Goal: Task Accomplishment & Management: Use online tool/utility

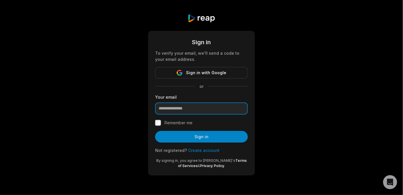
click at [170, 115] on input "email" at bounding box center [201, 109] width 93 height 12
paste input "**********"
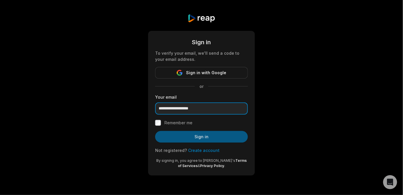
type input "**********"
click at [196, 143] on button "Sign in" at bounding box center [201, 137] width 93 height 12
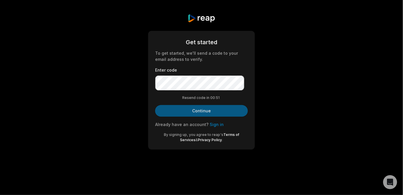
click at [219, 117] on button "Continue" at bounding box center [201, 111] width 93 height 12
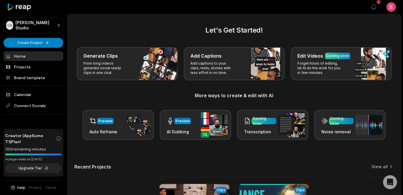
scroll to position [193, 0]
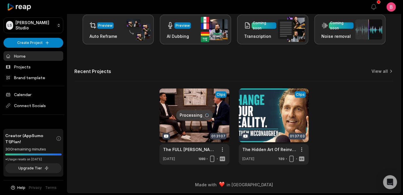
click at [39, 145] on span "Creator (AppSumo T1) Plan!" at bounding box center [30, 139] width 51 height 12
click at [34, 72] on link "Projects" at bounding box center [33, 67] width 60 height 10
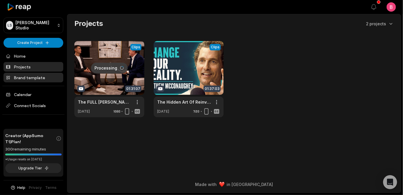
click at [30, 82] on link "Brand template" at bounding box center [33, 78] width 60 height 10
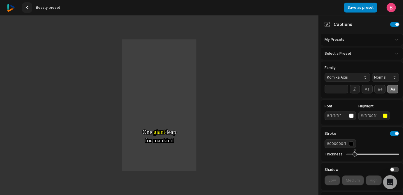
click at [29, 7] on icon at bounding box center [27, 7] width 5 height 5
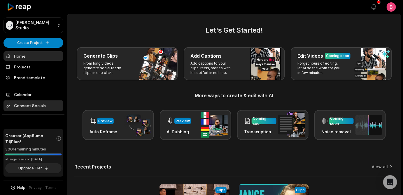
click at [32, 111] on span "Connect Socials" at bounding box center [33, 106] width 60 height 10
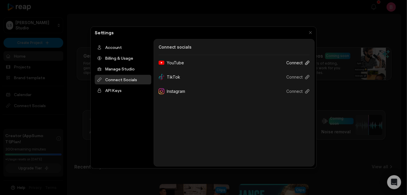
click at [305, 65] on icon at bounding box center [307, 63] width 5 height 5
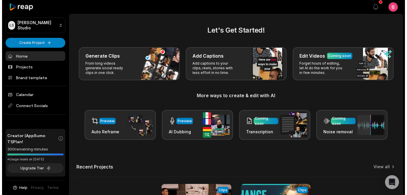
scroll to position [36, 0]
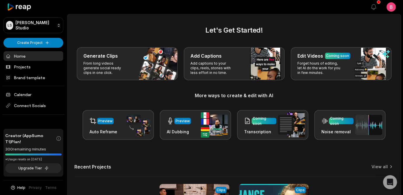
click at [28, 133] on span "Creator (AppSumo T1) Plan!" at bounding box center [30, 139] width 51 height 12
click at [21, 133] on span "Creator (AppSumo T1) Plan!" at bounding box center [30, 139] width 51 height 12
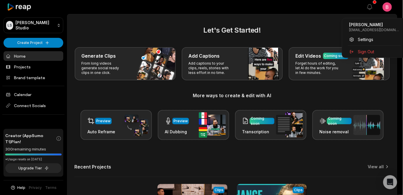
click at [392, 12] on html "LS Logan's Studio Create Project Home Projects Brand template Calendar Connect …" at bounding box center [201, 97] width 403 height 195
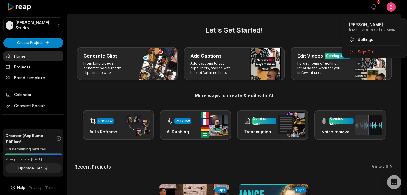
click at [371, 30] on p "beckerneop@gmail.com" at bounding box center [374, 30] width 51 height 5
click at [371, 41] on span "Settings" at bounding box center [365, 39] width 15 height 6
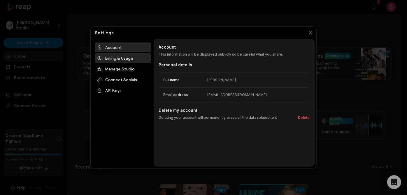
click at [133, 63] on div "Billing & Usage" at bounding box center [123, 58] width 57 height 10
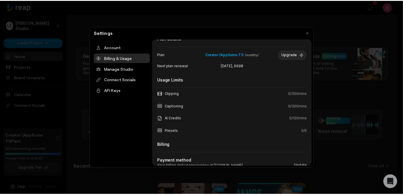
scroll to position [0, 0]
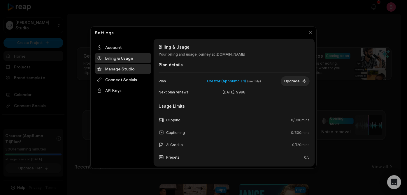
click at [138, 74] on div "Manage Studio" at bounding box center [123, 69] width 57 height 10
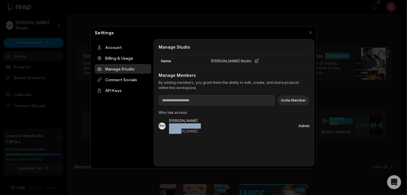
drag, startPoint x: 227, startPoint y: 147, endPoint x: 173, endPoint y: 142, distance: 53.8
click at [173, 134] on div "PH Logan Becker beckerneop@gmail.com Admin" at bounding box center [234, 126] width 151 height 16
copy div "beckerneop@gmail.com"
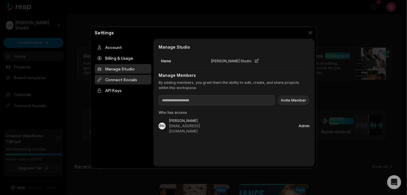
click at [140, 85] on div "Connect Socials" at bounding box center [123, 80] width 57 height 10
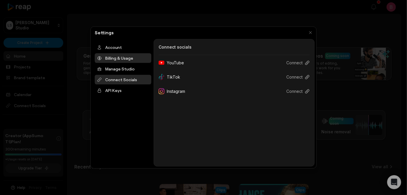
click at [126, 61] on div "Billing & Usage" at bounding box center [123, 58] width 57 height 10
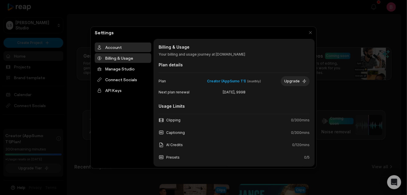
click at [124, 52] on div "Account" at bounding box center [123, 48] width 57 height 10
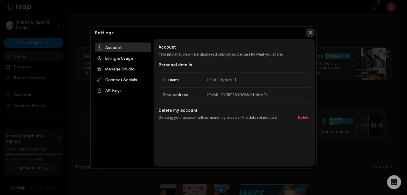
click at [308, 33] on button "button" at bounding box center [310, 33] width 8 height 8
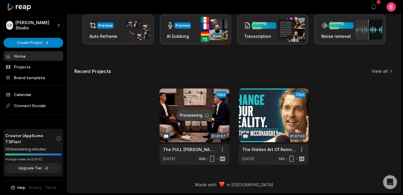
scroll to position [193, 0]
click at [25, 157] on div "*Usage resets on September 30, 2025" at bounding box center [33, 159] width 56 height 4
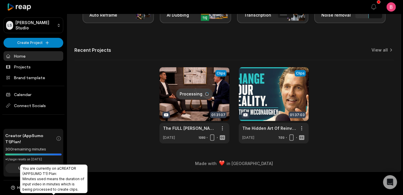
click at [56, 136] on icon at bounding box center [59, 139] width 6 height 6
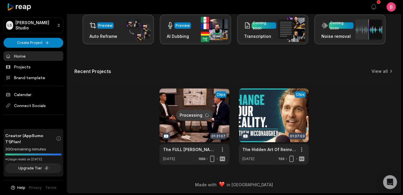
click at [24, 133] on span "Creator (AppSumo T1) Plan!" at bounding box center [30, 139] width 51 height 12
drag, startPoint x: 6, startPoint y: 148, endPoint x: 17, endPoint y: 150, distance: 10.3
click at [17, 157] on div "*Usage resets on September 30, 2025" at bounding box center [33, 159] width 56 height 4
click at [176, 91] on link at bounding box center [194, 127] width 70 height 76
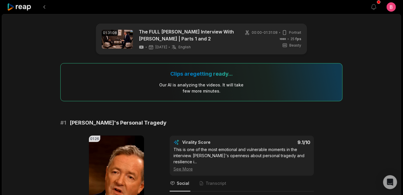
click at [24, 8] on icon at bounding box center [19, 7] width 25 height 8
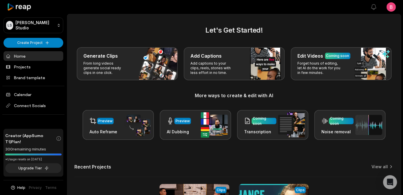
click at [99, 52] on div "Let's Get Started! Generate Clips From long videos generate social ready clips …" at bounding box center [233, 82] width 319 height 115
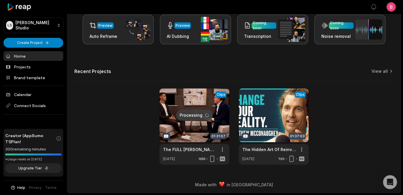
scroll to position [193, 0]
click at [102, 120] on div "Processing Clips 01:31:07 The FULL [PERSON_NAME] Interview With [PERSON_NAME] |…" at bounding box center [233, 127] width 319 height 76
click at [165, 95] on link at bounding box center [194, 127] width 70 height 76
drag, startPoint x: 6, startPoint y: 147, endPoint x: 16, endPoint y: 150, distance: 10.0
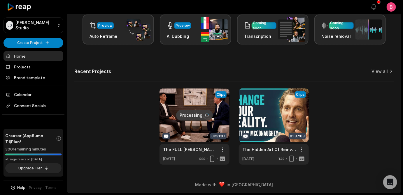
click at [16, 157] on div "*Usage resets on September 30, 2025" at bounding box center [33, 159] width 56 height 4
copy div "*Usage resets on September 30, 2025"
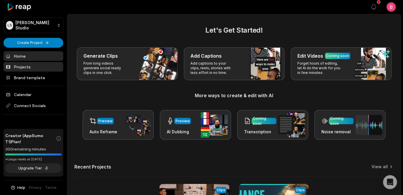
click at [23, 62] on link "Projects" at bounding box center [33, 67] width 60 height 10
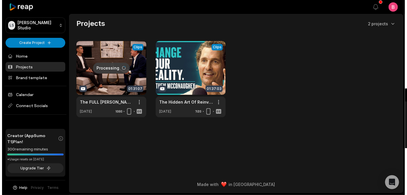
scroll to position [5, 0]
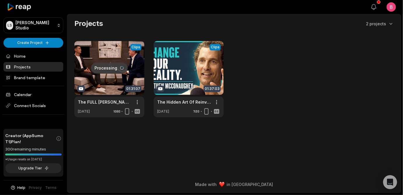
click at [370, 8] on icon "button" at bounding box center [373, 6] width 7 height 7
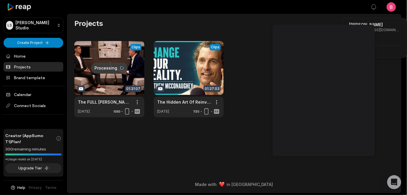
click at [387, 9] on html "LS Logan's Studio Create Project Home Projects Brand template Calendar Connect …" at bounding box center [203, 97] width 407 height 195
click at [384, 25] on p "Logan Becker" at bounding box center [374, 25] width 51 height 6
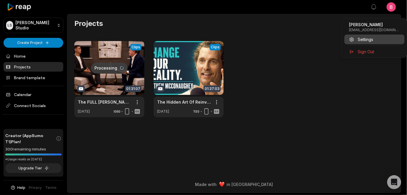
click at [372, 41] on span "Settings" at bounding box center [365, 39] width 15 height 6
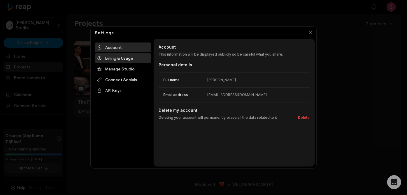
click at [129, 63] on div "Billing & Usage" at bounding box center [123, 58] width 57 height 10
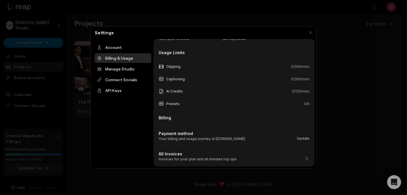
scroll to position [97, 0]
click at [131, 74] on div "Manage Studio" at bounding box center [123, 69] width 57 height 10
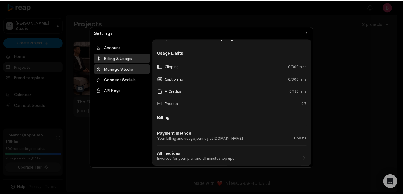
scroll to position [0, 0]
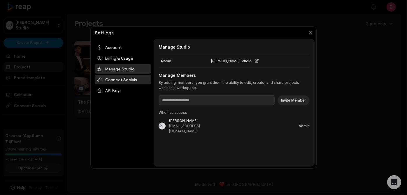
click at [137, 85] on div "Connect Socials" at bounding box center [123, 80] width 57 height 10
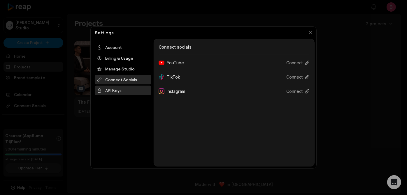
click at [130, 95] on div "API Keys" at bounding box center [123, 91] width 57 height 10
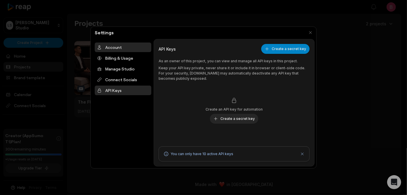
click at [112, 50] on div "Account" at bounding box center [123, 48] width 57 height 10
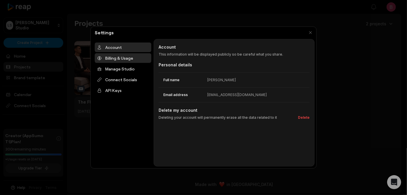
click at [120, 63] on div "Billing & Usage" at bounding box center [123, 58] width 57 height 10
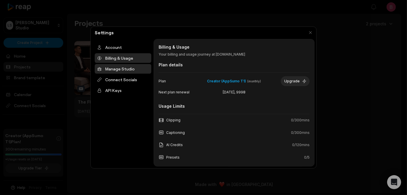
click at [122, 74] on div "Manage Studio" at bounding box center [123, 69] width 57 height 10
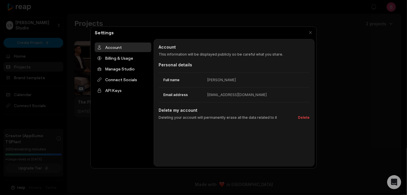
drag, startPoint x: 83, startPoint y: 122, endPoint x: 76, endPoint y: 124, distance: 7.4
click at [80, 123] on div at bounding box center [203, 97] width 407 height 195
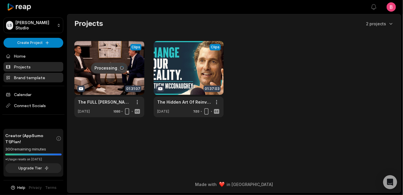
click at [24, 82] on link "Brand template" at bounding box center [33, 78] width 60 height 10
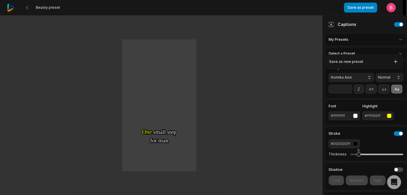
click at [392, 47] on html "Beasty preset Save as preset Open user menu One One small small step step for f…" at bounding box center [203, 97] width 407 height 195
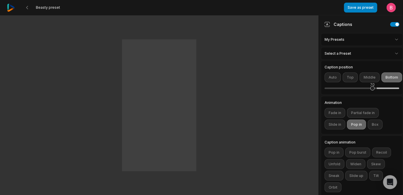
scroll to position [132, 0]
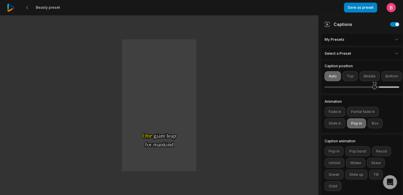
click at [376, 94] on div "73" at bounding box center [361, 87] width 75 height 12
drag, startPoint x: 376, startPoint y: 142, endPoint x: 368, endPoint y: 142, distance: 7.6
click at [368, 89] on div "62" at bounding box center [367, 87] width 4 height 4
drag, startPoint x: 367, startPoint y: 140, endPoint x: 374, endPoint y: 140, distance: 6.4
click at [374, 86] on div "70" at bounding box center [372, 83] width 5 height 5
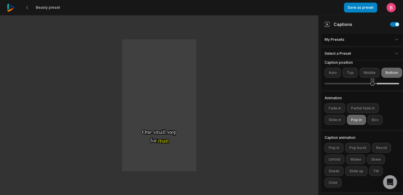
scroll to position [182, 0]
click at [344, 113] on button "Fade in" at bounding box center [334, 108] width 21 height 10
click at [365, 125] on button "Pop in" at bounding box center [356, 120] width 19 height 10
click at [362, 125] on button "Pop in" at bounding box center [356, 120] width 19 height 10
click at [375, 113] on button "Partial fade in" at bounding box center [363, 108] width 32 height 10
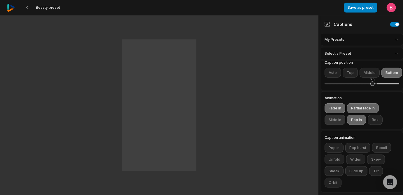
click at [344, 125] on button "Slide in" at bounding box center [334, 120] width 21 height 10
click at [367, 125] on button "Box" at bounding box center [374, 120] width 15 height 10
click at [343, 113] on button "Fade in" at bounding box center [334, 108] width 21 height 10
click at [369, 113] on button "Partial fade in" at bounding box center [363, 108] width 32 height 10
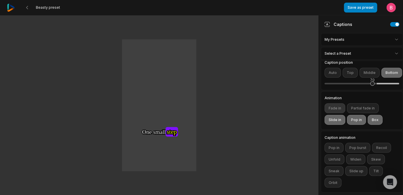
click at [339, 113] on button "Fade in" at bounding box center [334, 108] width 21 height 10
click at [368, 113] on button "Partial fade in" at bounding box center [363, 108] width 32 height 10
click at [371, 113] on button "Partial fade in" at bounding box center [363, 108] width 32 height 10
click at [365, 125] on button "Pop in" at bounding box center [356, 120] width 19 height 10
click at [371, 113] on button "Partial fade in" at bounding box center [363, 108] width 32 height 10
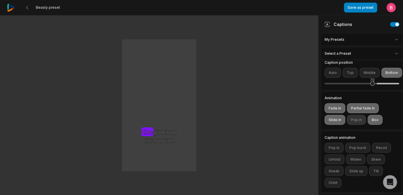
click at [366, 125] on button "Pop in" at bounding box center [356, 120] width 19 height 10
click at [364, 125] on button "Pop in" at bounding box center [356, 120] width 19 height 10
click at [367, 125] on button "Box" at bounding box center [374, 120] width 15 height 10
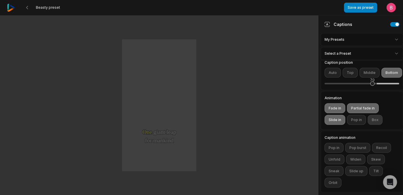
scroll to position [182, 0]
click at [338, 125] on div "Fade in Partial fade in Slide in Pop in Box" at bounding box center [361, 114] width 75 height 22
click at [345, 125] on button "Slide in" at bounding box center [334, 120] width 21 height 10
click at [343, 113] on button "Fade in" at bounding box center [334, 108] width 21 height 10
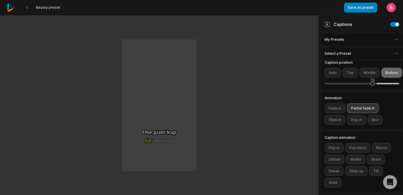
click at [373, 113] on button "Partial fade in" at bounding box center [363, 108] width 32 height 10
click at [366, 125] on button "Pop in" at bounding box center [356, 120] width 19 height 10
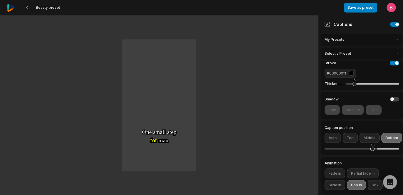
scroll to position [0, 0]
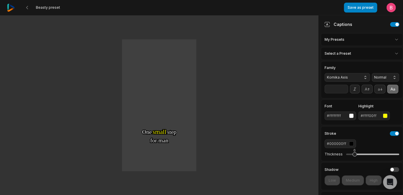
click at [344, 94] on input "**" at bounding box center [336, 89] width 24 height 9
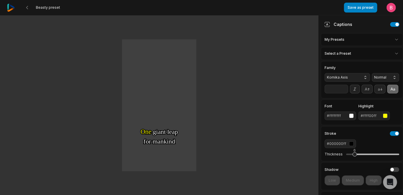
click at [344, 94] on input "**" at bounding box center [336, 89] width 24 height 9
click at [345, 94] on input "**" at bounding box center [336, 89] width 24 height 9
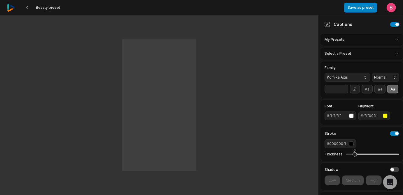
click at [345, 94] on input "**" at bounding box center [336, 89] width 24 height 9
click at [344, 94] on input "**" at bounding box center [336, 89] width 24 height 9
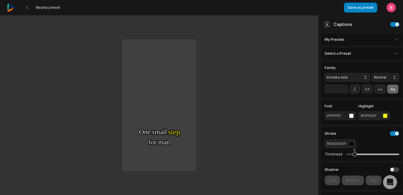
click at [344, 94] on input "**" at bounding box center [336, 89] width 24 height 9
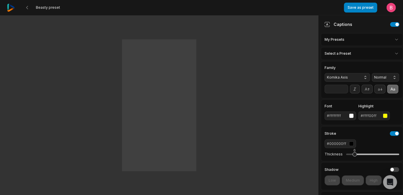
type input "**"
click at [344, 94] on input "**" at bounding box center [336, 89] width 24 height 9
click at [385, 80] on span "Normal" at bounding box center [380, 77] width 13 height 5
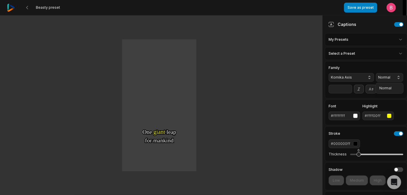
click at [385, 80] on span "Normal" at bounding box center [384, 77] width 13 height 5
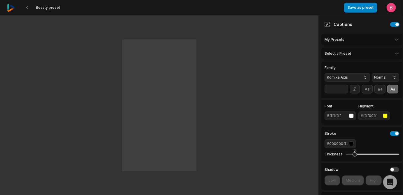
click at [360, 82] on button "Komika Axis" at bounding box center [346, 77] width 45 height 9
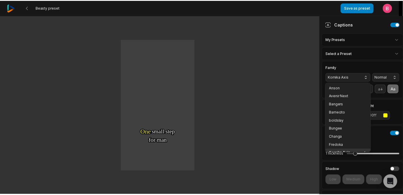
scroll to position [6, 0]
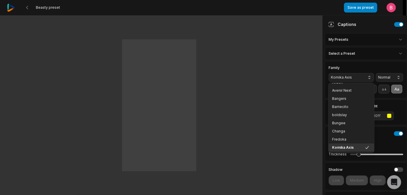
click at [361, 82] on button "Komika Axis" at bounding box center [350, 77] width 45 height 9
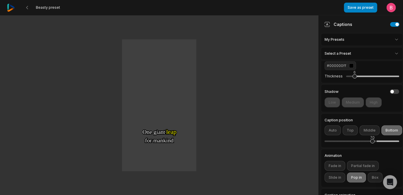
scroll to position [82, 0]
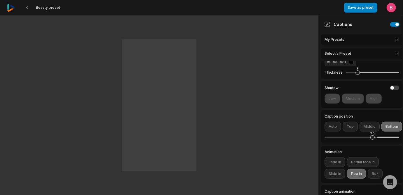
click at [363, 73] on div "8" at bounding box center [372, 72] width 53 height 1
click at [371, 73] on div "14" at bounding box center [372, 72] width 53 height 1
click at [385, 73] on div "24" at bounding box center [372, 72] width 53 height 1
click at [372, 79] on div "15" at bounding box center [372, 72] width 53 height 12
click at [355, 79] on div "14" at bounding box center [372, 72] width 53 height 12
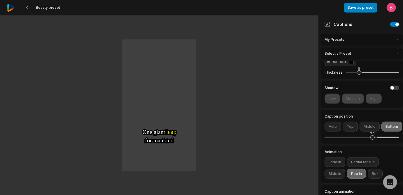
click at [365, 73] on div "9" at bounding box center [372, 72] width 53 height 1
click at [370, 73] on div "9" at bounding box center [372, 72] width 53 height 1
click at [380, 73] on div "13" at bounding box center [372, 72] width 53 height 1
click at [366, 73] on div "10" at bounding box center [372, 72] width 53 height 1
click at [361, 79] on div "7" at bounding box center [372, 72] width 53 height 12
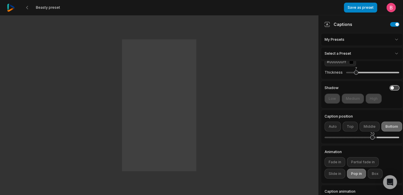
click at [390, 90] on button "button" at bounding box center [394, 88] width 9 height 5
click at [362, 104] on button "Medium" at bounding box center [353, 99] width 22 height 10
click at [381, 104] on button "High" at bounding box center [373, 99] width 16 height 10
click at [359, 104] on button "Medium" at bounding box center [353, 99] width 22 height 10
click at [329, 104] on button "Low" at bounding box center [331, 99] width 15 height 10
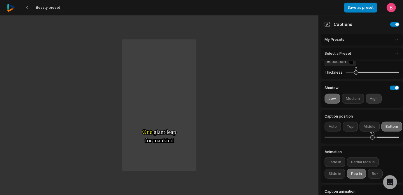
click at [379, 104] on button "High" at bounding box center [373, 99] width 16 height 10
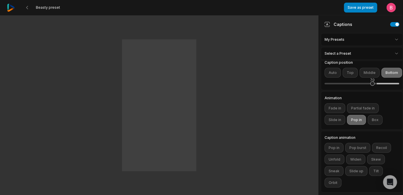
scroll to position [200, 0]
click at [367, 125] on button "Box" at bounding box center [374, 120] width 15 height 10
click at [367, 124] on button "Box" at bounding box center [374, 120] width 15 height 10
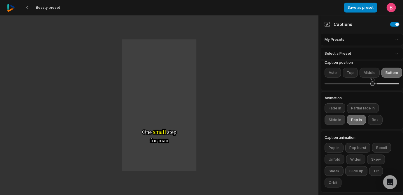
click at [343, 115] on button "Slide in" at bounding box center [334, 120] width 21 height 10
click at [327, 103] on button "Fade in" at bounding box center [334, 108] width 21 height 10
click at [341, 103] on button "Fade in" at bounding box center [334, 108] width 21 height 10
click at [376, 103] on button "Partial fade in" at bounding box center [363, 108] width 32 height 10
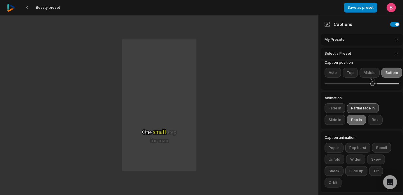
click at [379, 103] on button "Partial fade in" at bounding box center [363, 108] width 32 height 10
click at [342, 143] on button "Pop in" at bounding box center [333, 148] width 19 height 10
click at [337, 143] on button "Pop in" at bounding box center [333, 148] width 19 height 10
click at [370, 143] on button "Pop burst" at bounding box center [357, 148] width 25 height 10
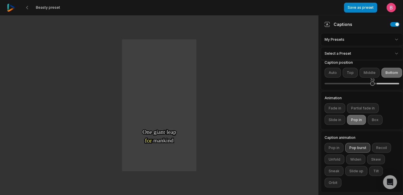
click at [370, 143] on button "Pop burst" at bounding box center [357, 148] width 25 height 10
click at [336, 166] on button "Sneak" at bounding box center [333, 171] width 19 height 10
click at [367, 166] on button "Slide up" at bounding box center [356, 171] width 22 height 10
click at [369, 176] on button "Tilt" at bounding box center [376, 171] width 14 height 10
click at [341, 178] on button "Orbit" at bounding box center [332, 183] width 17 height 10
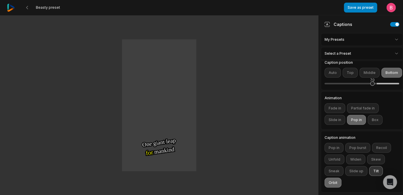
click at [369, 176] on button "Tilt" at bounding box center [376, 171] width 14 height 10
click at [344, 155] on button "Unfold" at bounding box center [334, 160] width 20 height 10
click at [341, 178] on button "Orbit" at bounding box center [332, 183] width 17 height 10
click at [372, 143] on button "Recoil" at bounding box center [381, 148] width 19 height 10
click at [346, 155] on button "Widen" at bounding box center [355, 160] width 19 height 10
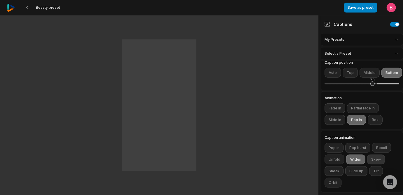
click at [367, 155] on button "Skew" at bounding box center [376, 160] width 18 height 10
click at [343, 166] on button "Sneak" at bounding box center [333, 171] width 19 height 10
click at [367, 166] on button "Slide up" at bounding box center [356, 171] width 22 height 10
click at [369, 174] on button "Tilt" at bounding box center [376, 171] width 14 height 10
click at [341, 178] on button "Orbit" at bounding box center [332, 183] width 17 height 10
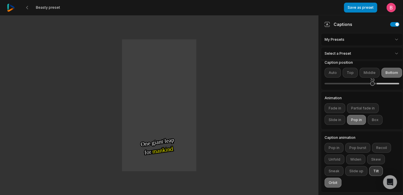
click at [369, 176] on button "Tilt" at bounding box center [376, 171] width 14 height 10
click at [367, 116] on button "Box" at bounding box center [374, 120] width 15 height 10
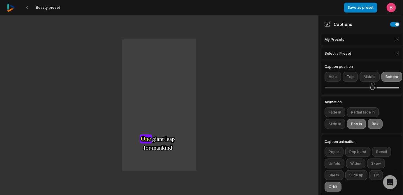
scroll to position [153, 0]
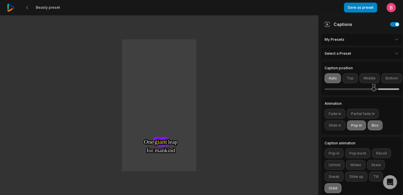
click at [375, 91] on div "72" at bounding box center [374, 89] width 4 height 4
click at [376, 91] on div "74" at bounding box center [375, 89] width 4 height 4
drag, startPoint x: 376, startPoint y: 150, endPoint x: 369, endPoint y: 150, distance: 6.7
click at [369, 91] on div "64" at bounding box center [368, 89] width 4 height 4
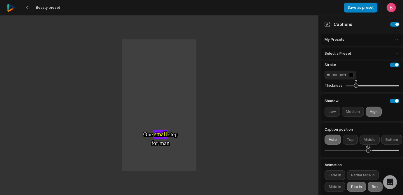
scroll to position [90, 0]
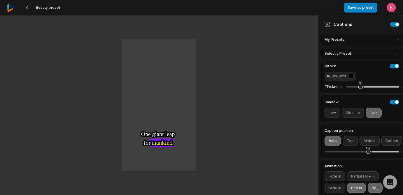
drag, startPoint x: 362, startPoint y: 133, endPoint x: 365, endPoint y: 134, distance: 3.3
click at [362, 89] on div "10" at bounding box center [360, 87] width 4 height 4
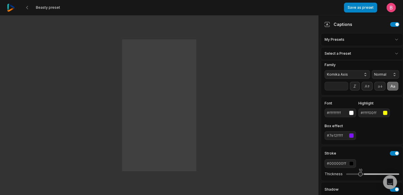
scroll to position [0, 0]
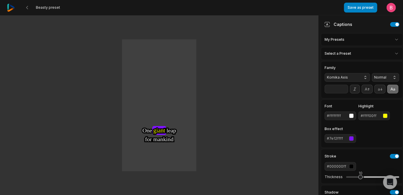
click at [344, 94] on input "**" at bounding box center [336, 89] width 24 height 9
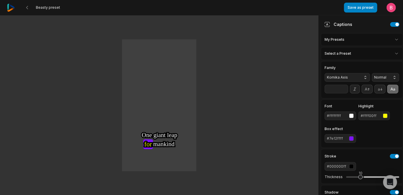
click at [344, 94] on input "**" at bounding box center [336, 89] width 24 height 9
type input "**"
click at [344, 94] on input "**" at bounding box center [336, 89] width 24 height 9
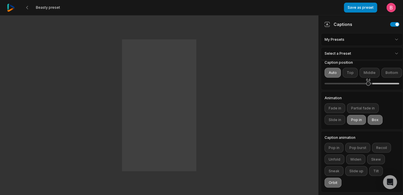
scroll to position [276, 0]
click at [341, 179] on button "Orbit" at bounding box center [332, 183] width 17 height 10
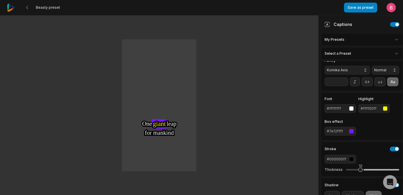
scroll to position [0, 0]
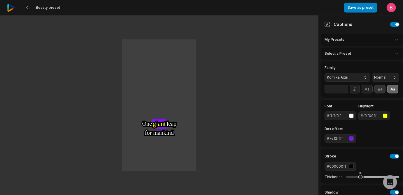
click at [383, 92] on icon at bounding box center [379, 89] width 6 height 6
click at [369, 91] on icon at bounding box center [367, 89] width 5 height 3
click at [389, 92] on icon at bounding box center [392, 89] width 6 height 6
click at [357, 92] on icon at bounding box center [354, 89] width 5 height 5
click at [390, 91] on icon at bounding box center [392, 89] width 5 height 3
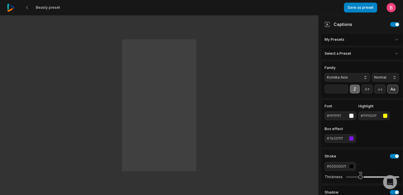
click at [390, 91] on icon at bounding box center [392, 89] width 5 height 3
click at [389, 92] on icon at bounding box center [392, 89] width 6 height 6
click at [357, 94] on button at bounding box center [355, 89] width 10 height 9
click at [356, 91] on icon at bounding box center [354, 89] width 3 height 3
click at [357, 92] on icon at bounding box center [354, 89] width 5 height 5
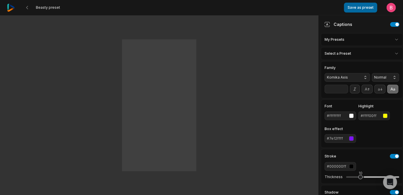
click at [364, 8] on button "Save as preset" at bounding box center [360, 8] width 33 height 10
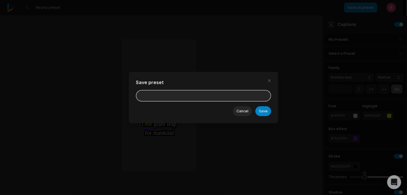
click at [149, 96] on input at bounding box center [203, 96] width 135 height 12
type input "*"
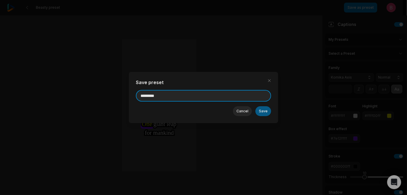
type input "*********"
click at [271, 114] on button "Save" at bounding box center [263, 111] width 16 height 10
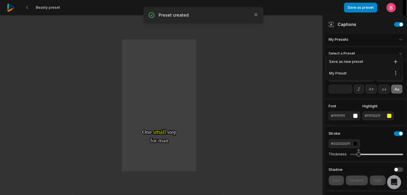
click at [380, 44] on html "Beasty preset Save as preset Open user menu One One small small step step for f…" at bounding box center [203, 97] width 407 height 195
click at [322, 41] on html "Beasty preset Save as preset Open user menu One One small small step step for f…" at bounding box center [203, 97] width 407 height 195
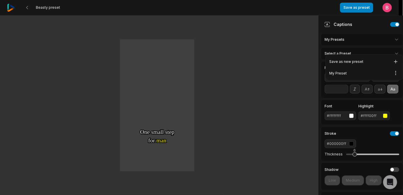
click at [351, 51] on html "Beasty preset Save as preset Open user menu One One small small step step for f…" at bounding box center [201, 97] width 403 height 195
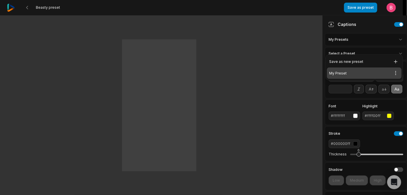
click at [349, 74] on div "My Preset Open options" at bounding box center [364, 73] width 75 height 11
type input "**"
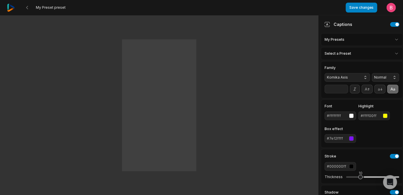
scroll to position [276, 0]
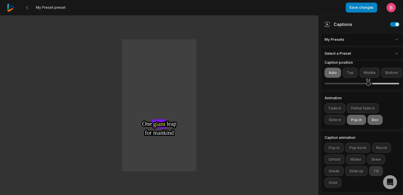
click at [369, 173] on button "Tilt" at bounding box center [376, 171] width 14 height 10
click at [29, 6] on icon at bounding box center [27, 7] width 5 height 5
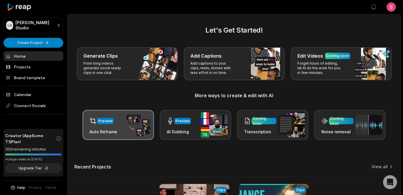
scroll to position [193, 0]
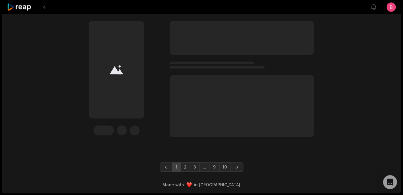
scroll to position [2020, 0]
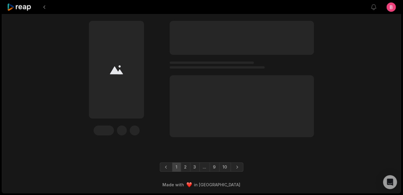
scroll to position [1977, 0]
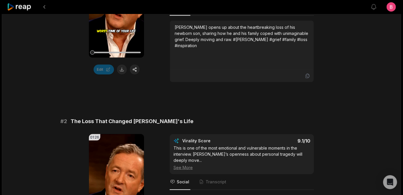
scroll to position [5, 0]
